Goal: Task Accomplishment & Management: Use online tool/utility

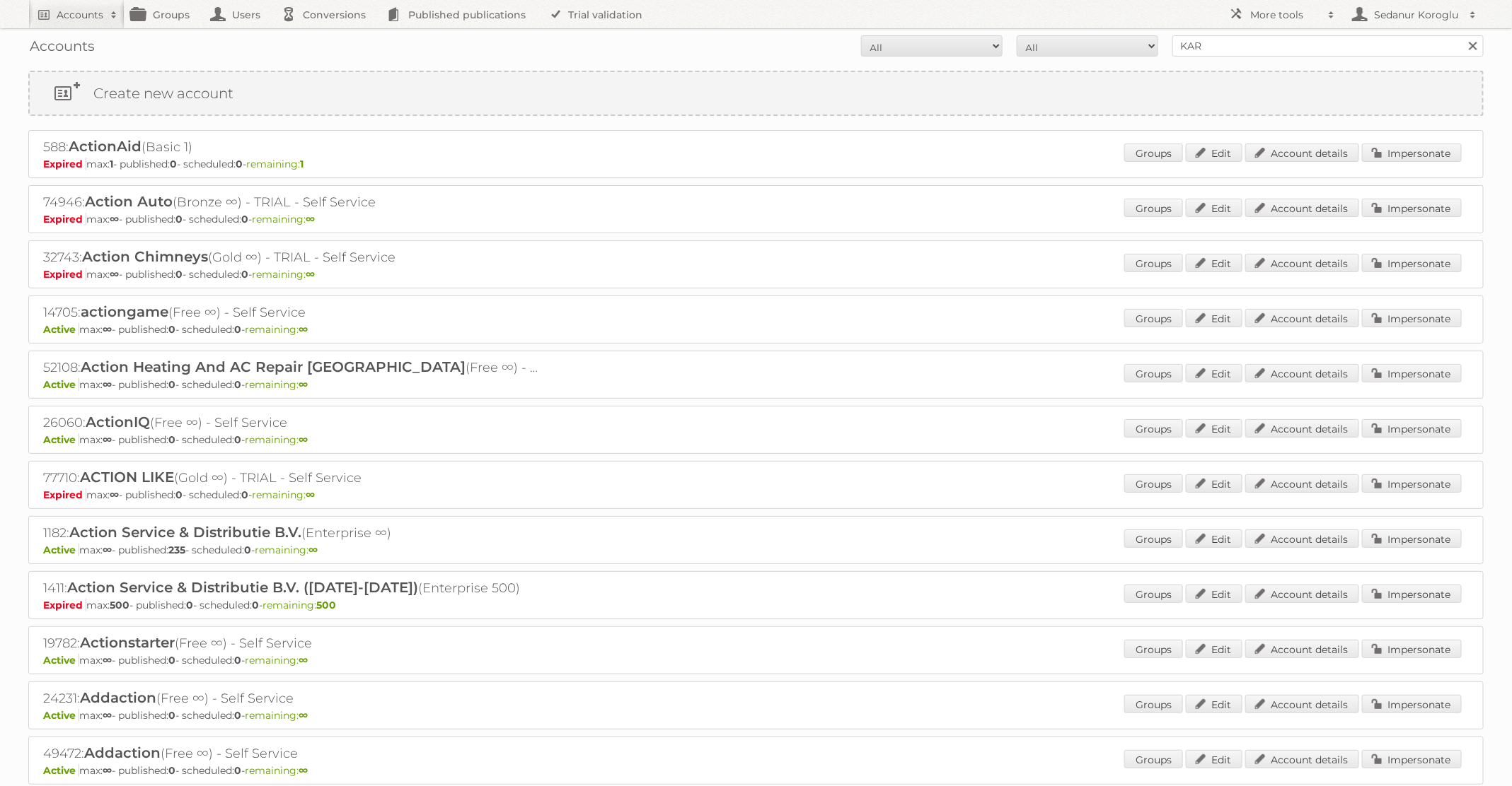
type input "KARWEI"
click at [1461, 35] on input "Search" at bounding box center [1472, 46] width 21 height 21
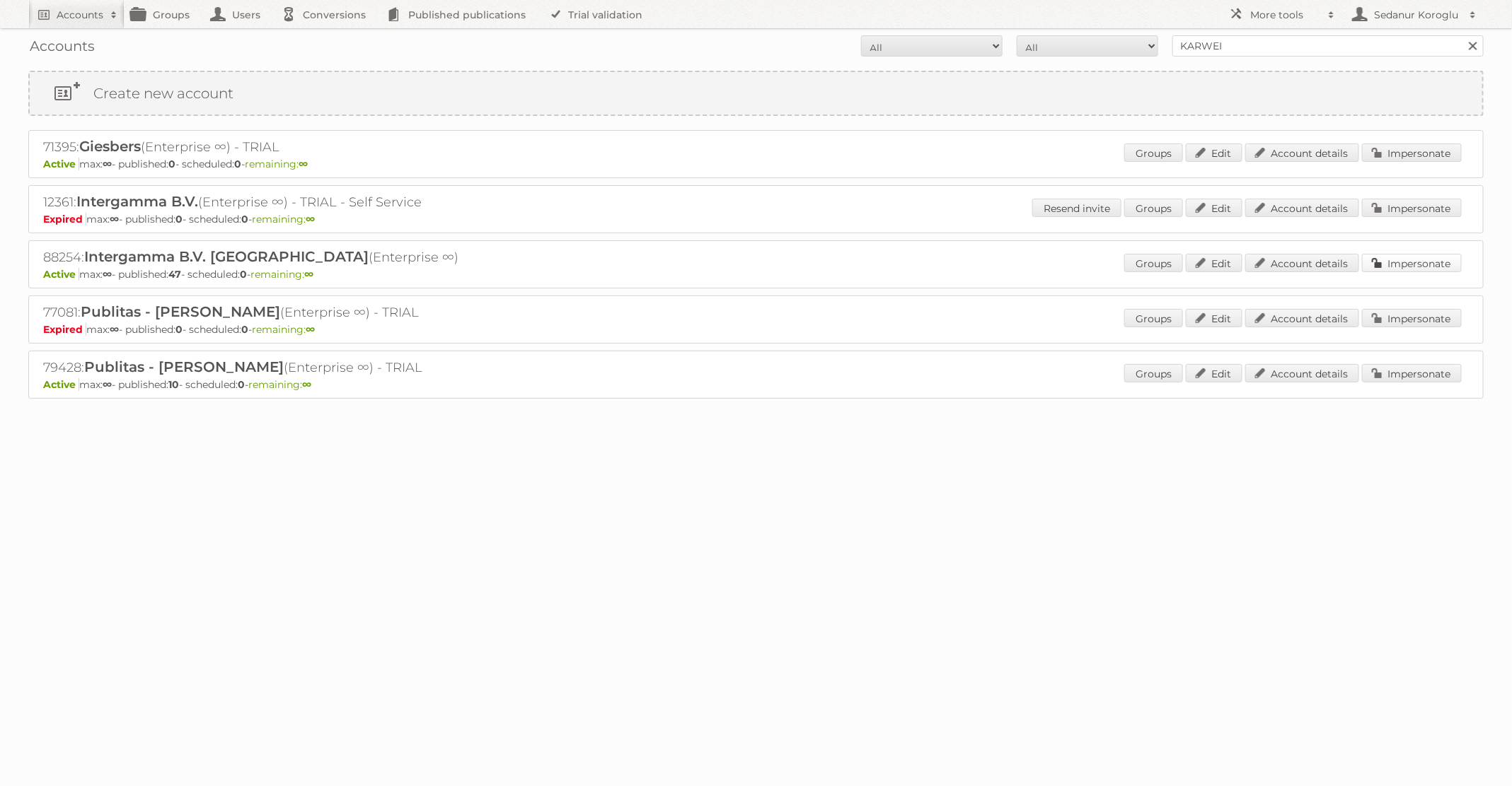
click at [1414, 265] on link "Impersonate" at bounding box center [1412, 263] width 100 height 18
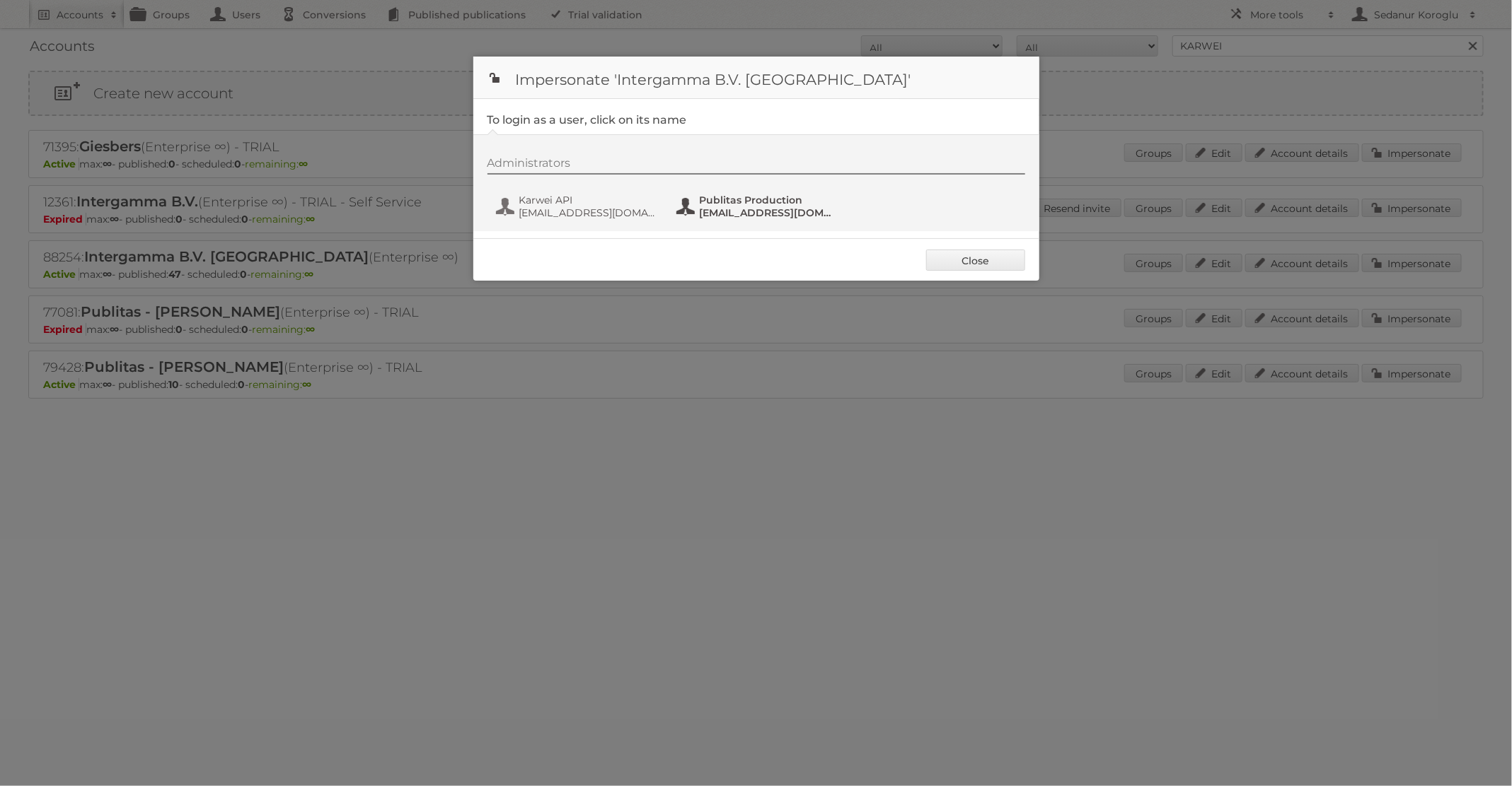
click at [714, 215] on span "fs+karwei@publitas.com" at bounding box center [767, 213] width 137 height 13
